Goal: Information Seeking & Learning: Understand process/instructions

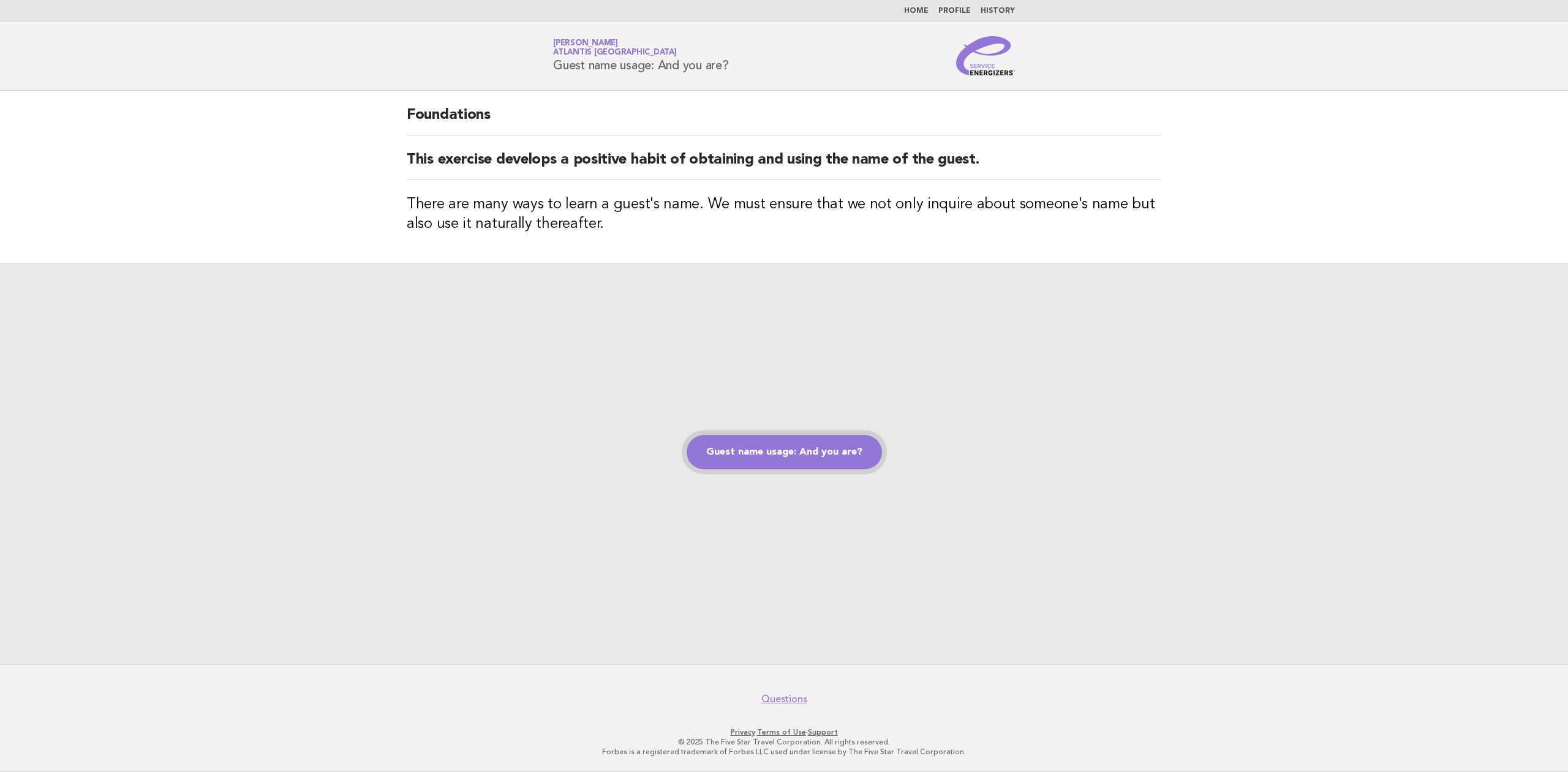
click at [784, 456] on link "Guest name usage: And you are?" at bounding box center [784, 452] width 196 height 34
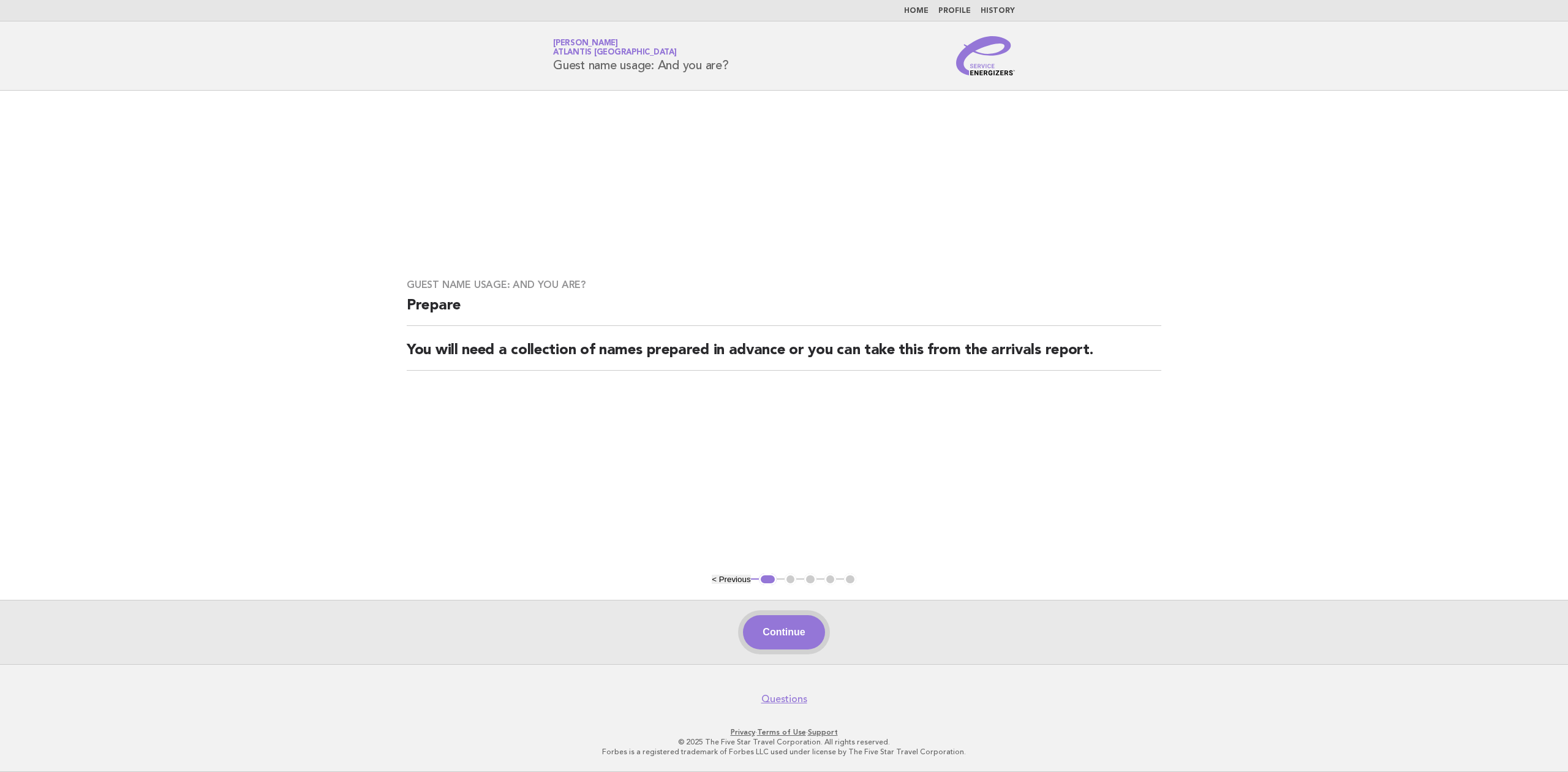
click at [802, 640] on button "Continue" at bounding box center [784, 632] width 82 height 34
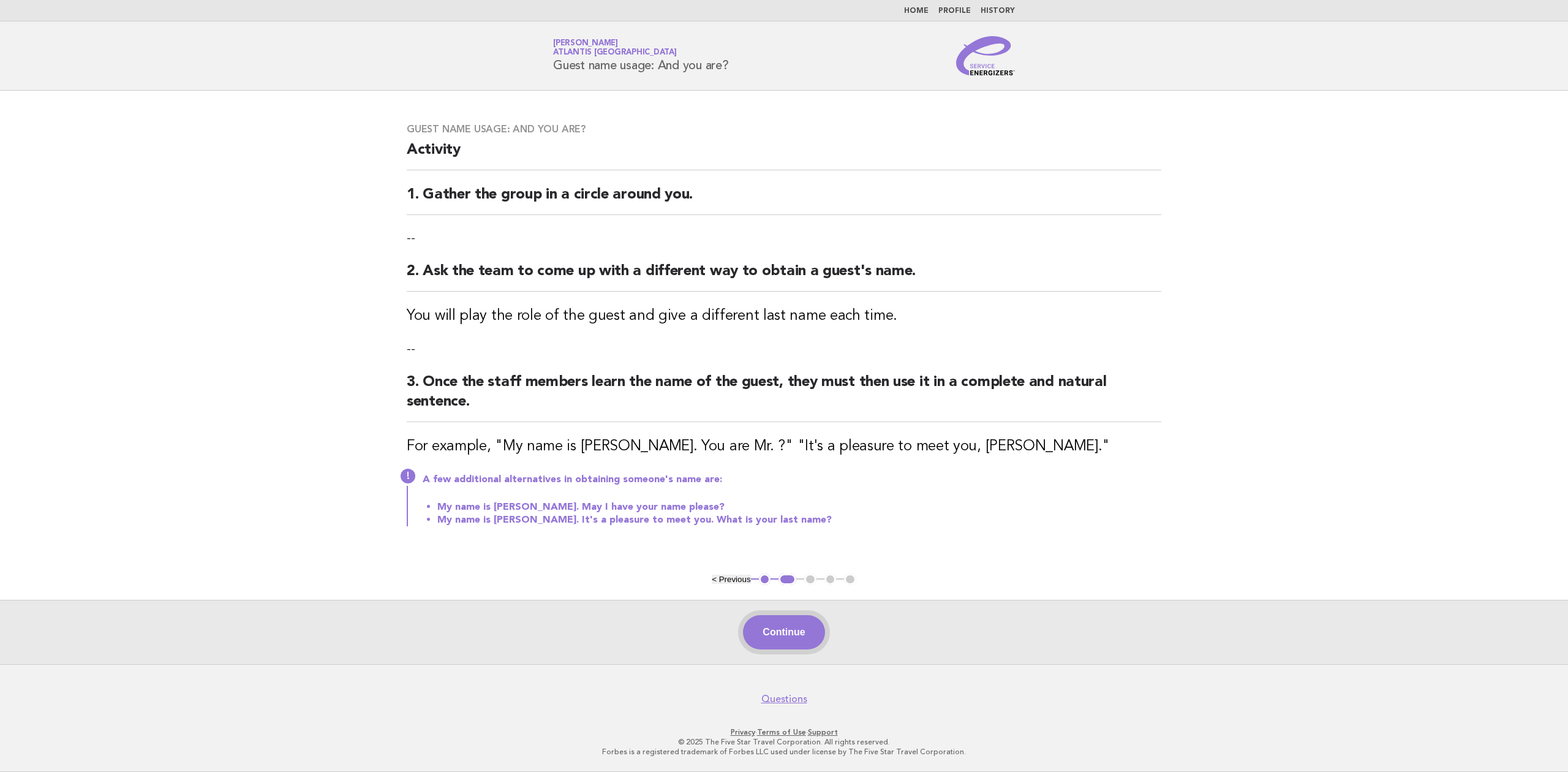
click at [800, 632] on button "Continue" at bounding box center [784, 632] width 82 height 34
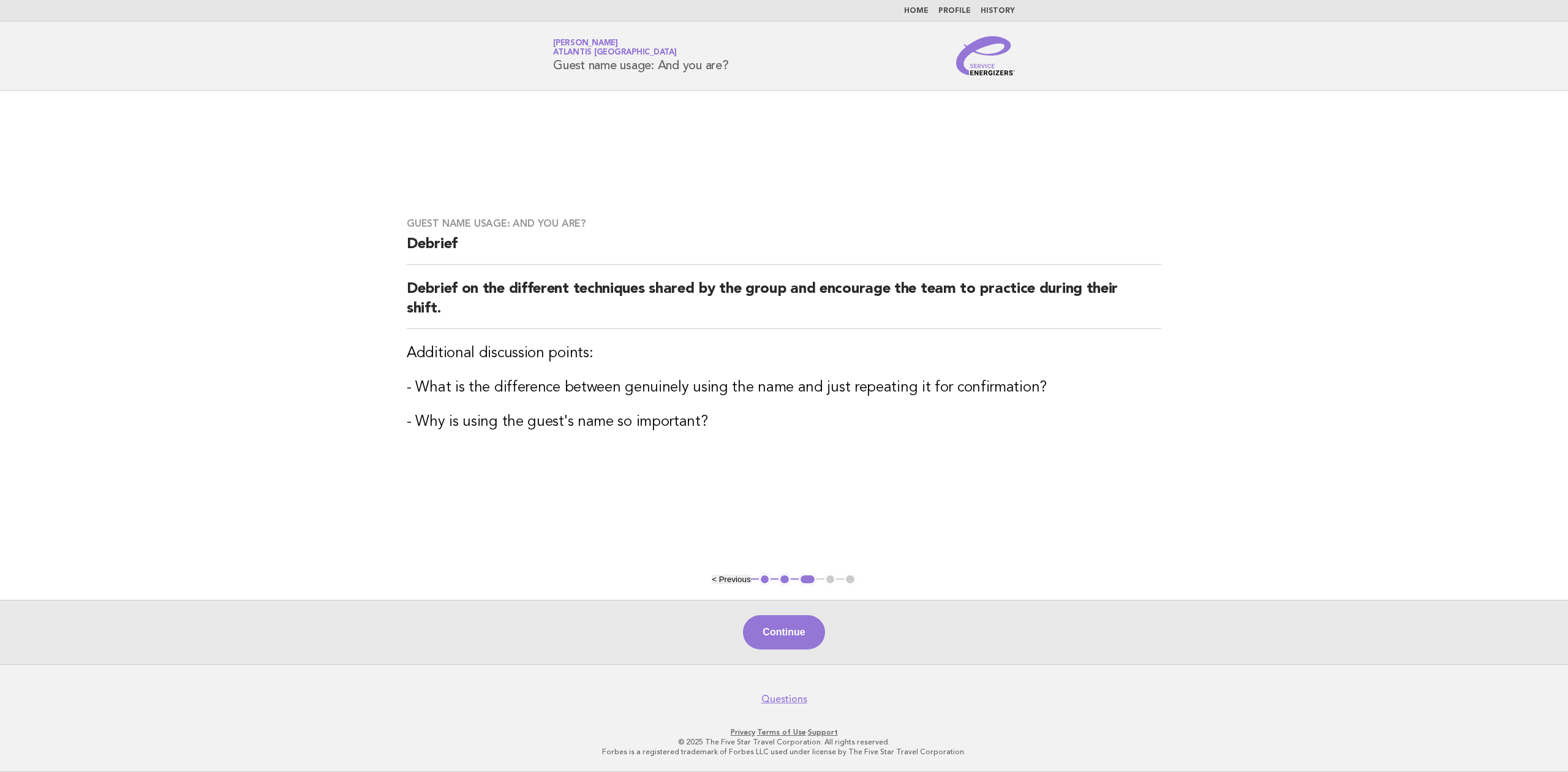
click at [730, 578] on button "< Previous" at bounding box center [731, 579] width 38 height 9
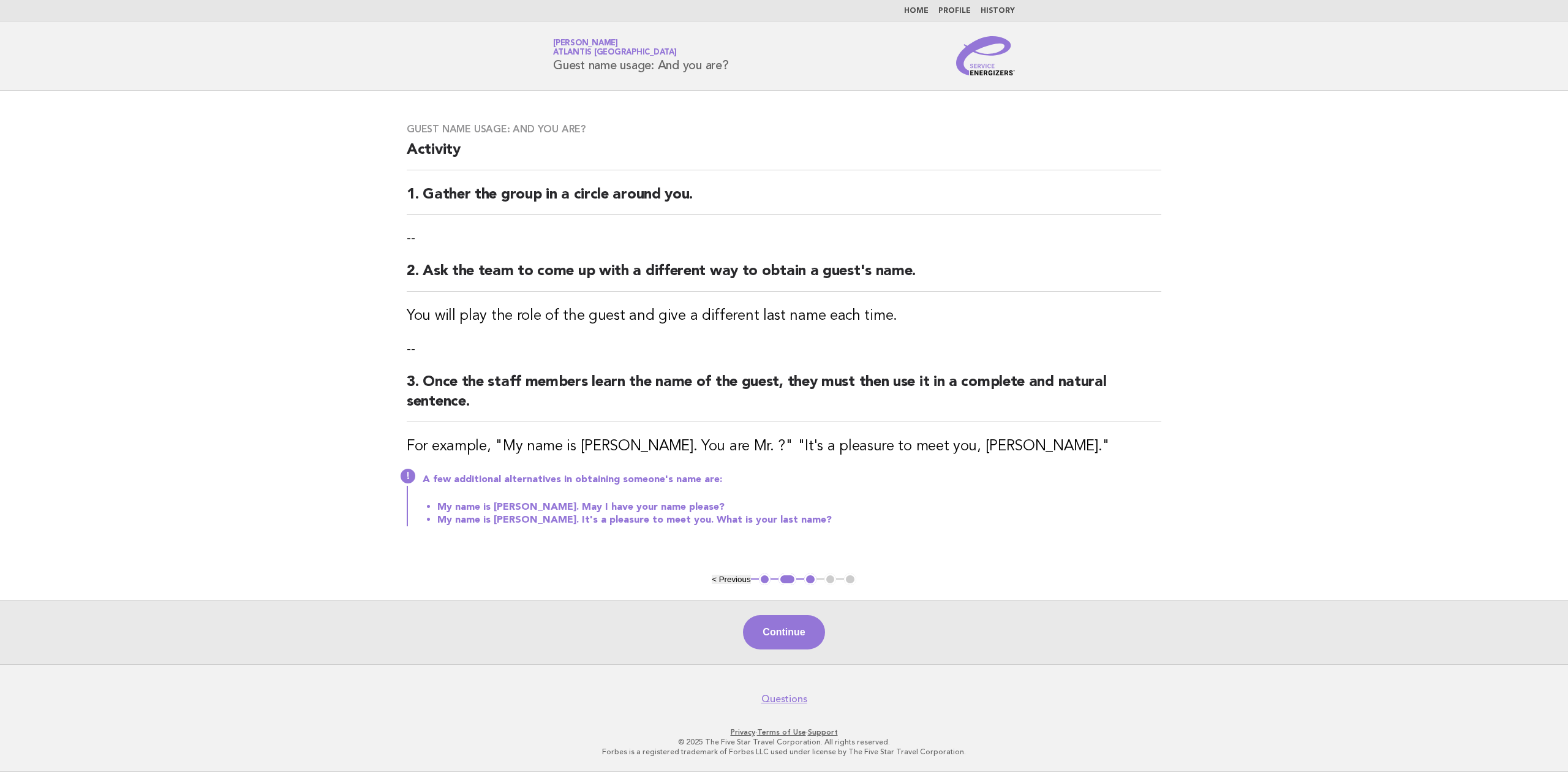
click at [733, 577] on button "< Previous" at bounding box center [731, 579] width 38 height 9
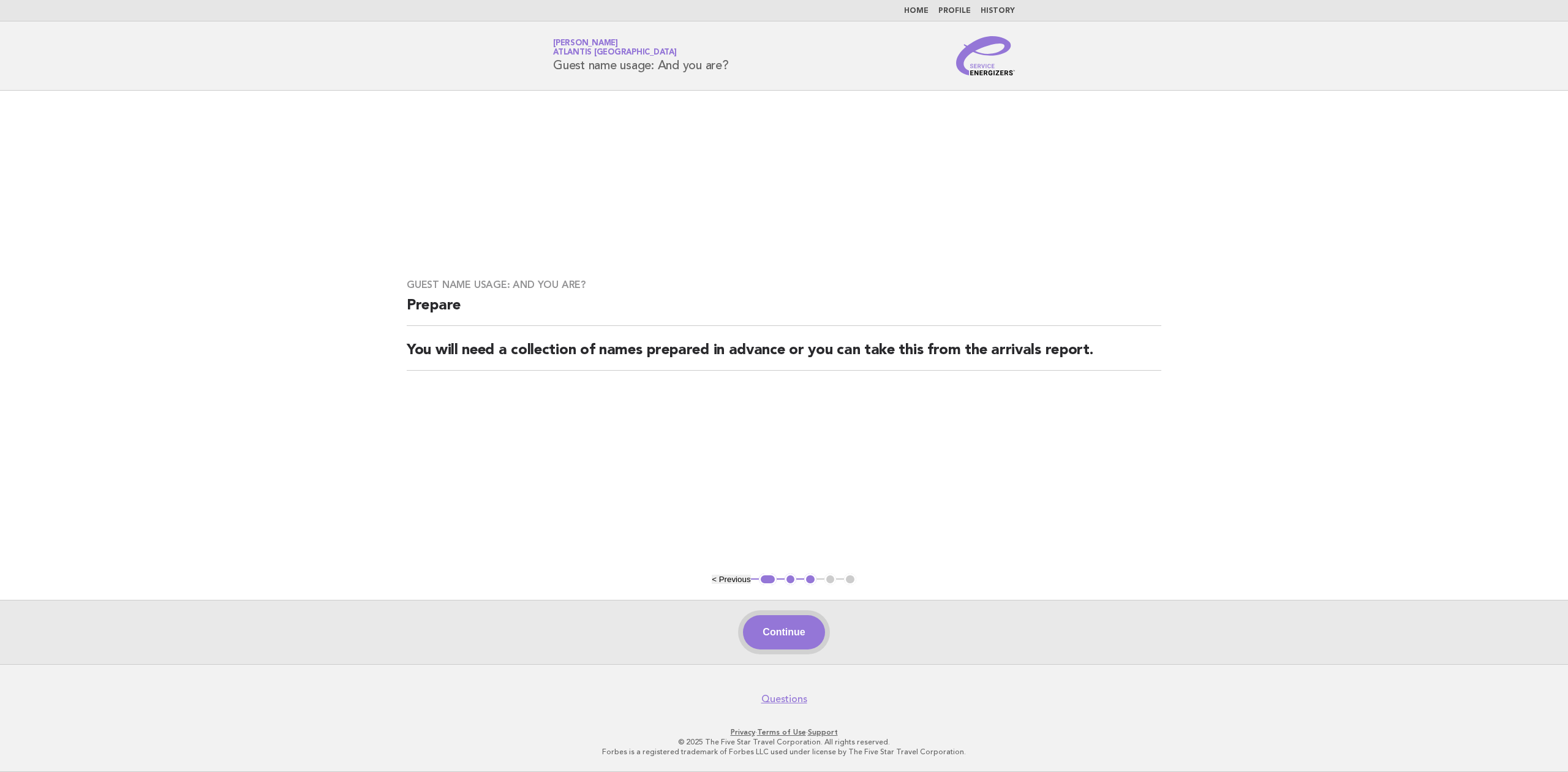
click at [789, 629] on button "Continue" at bounding box center [784, 632] width 82 height 34
